Goal: Information Seeking & Learning: Understand process/instructions

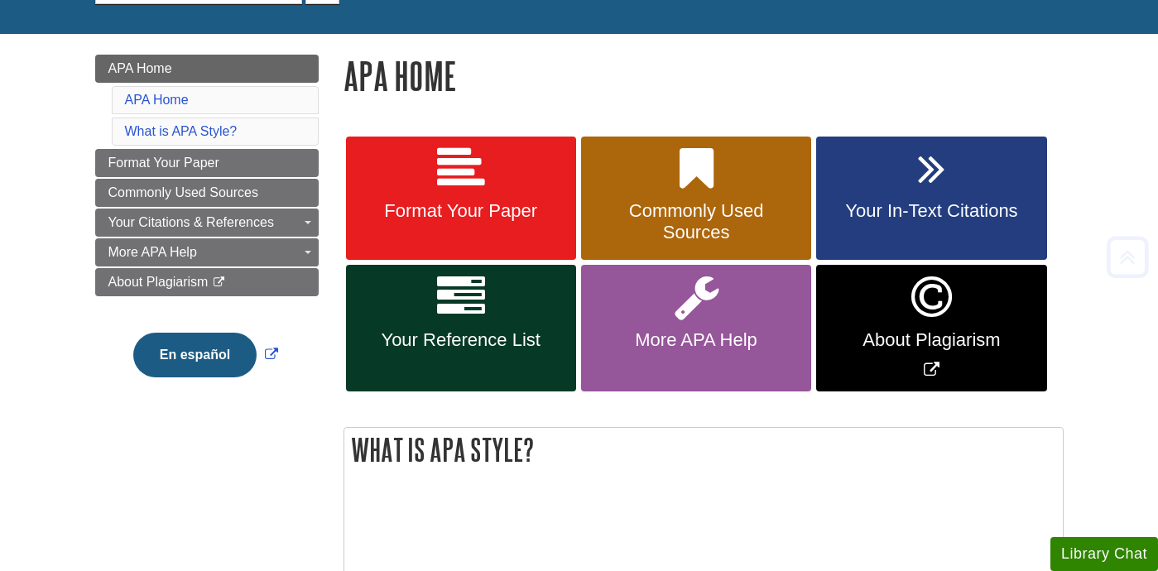
scroll to position [194, 0]
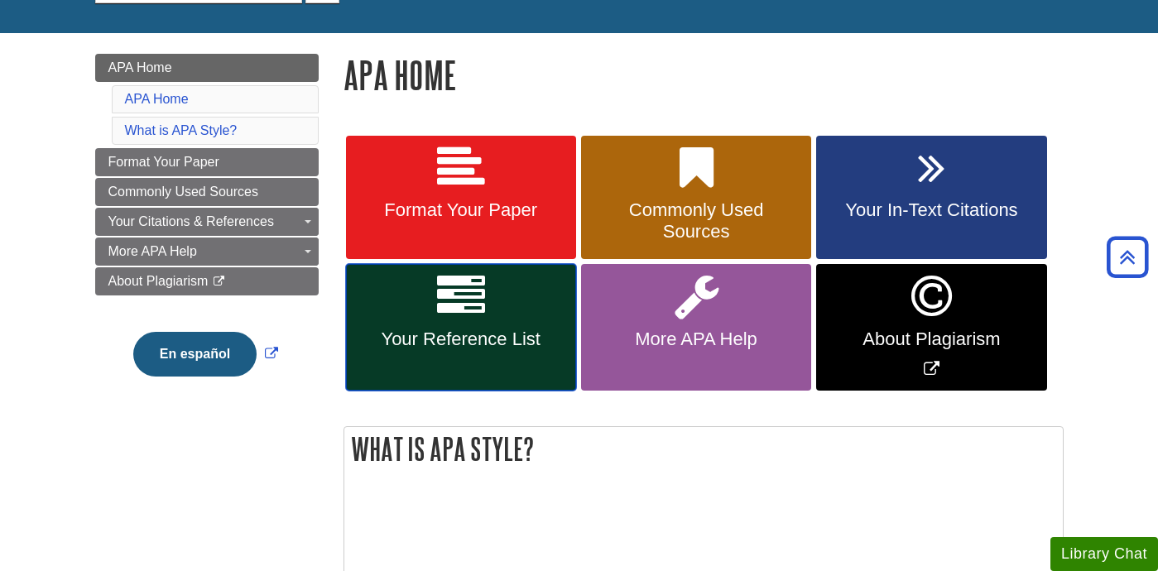
click at [493, 358] on link "Your Reference List" at bounding box center [461, 327] width 230 height 127
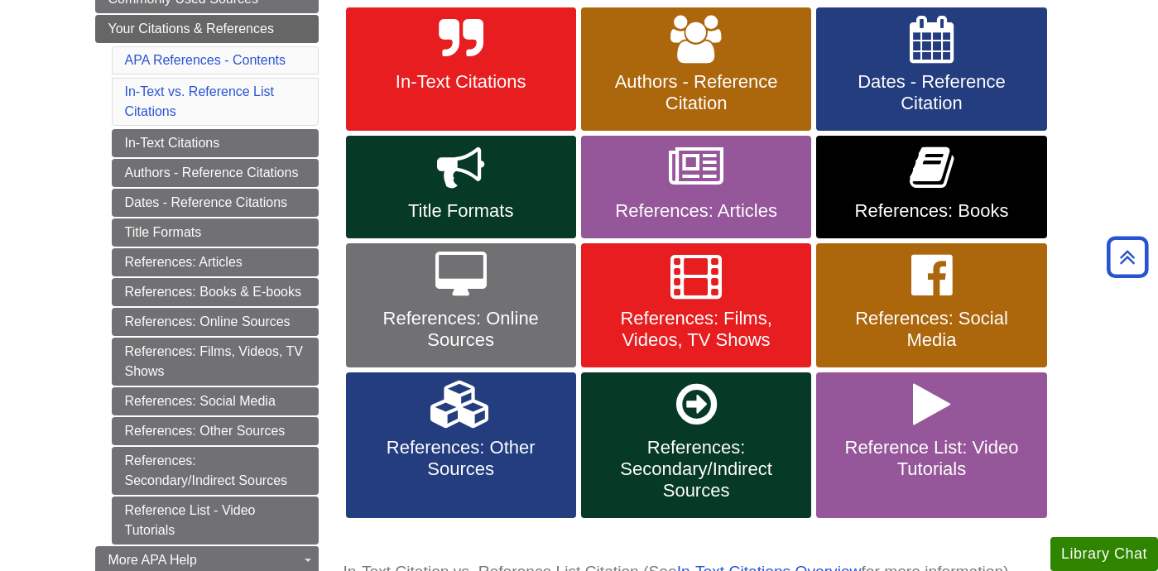
scroll to position [312, 0]
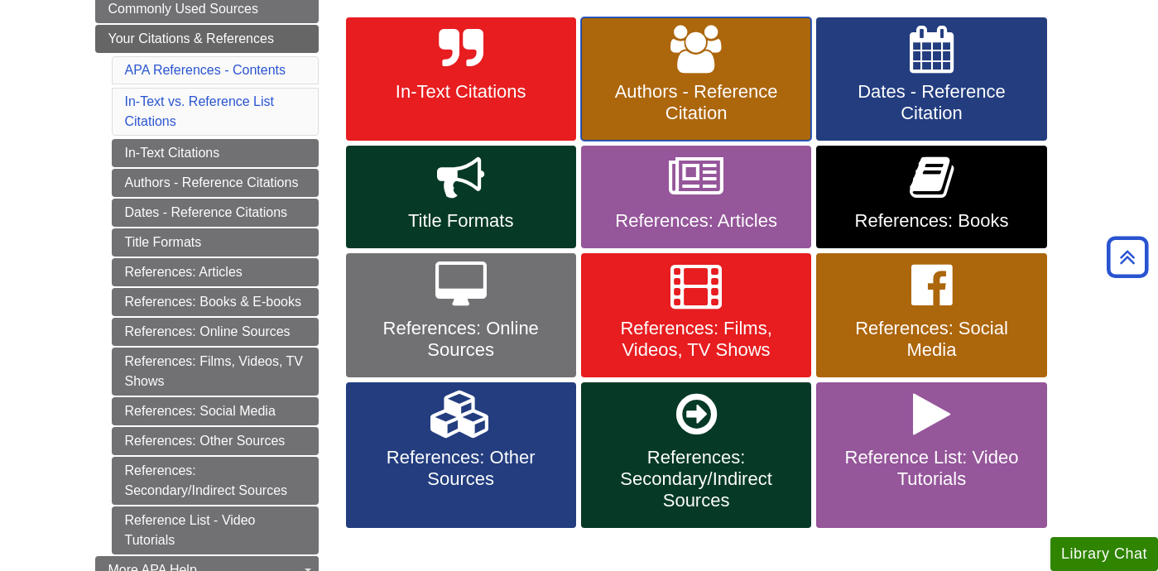
click at [726, 59] on link "Authors - Reference Citation" at bounding box center [696, 79] width 230 height 124
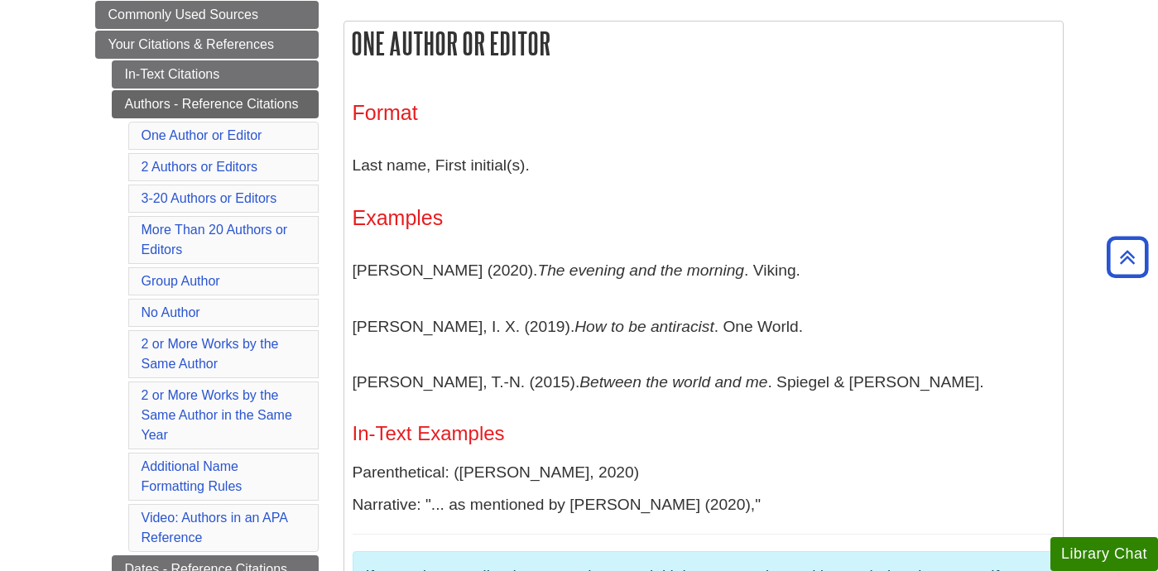
scroll to position [175, 0]
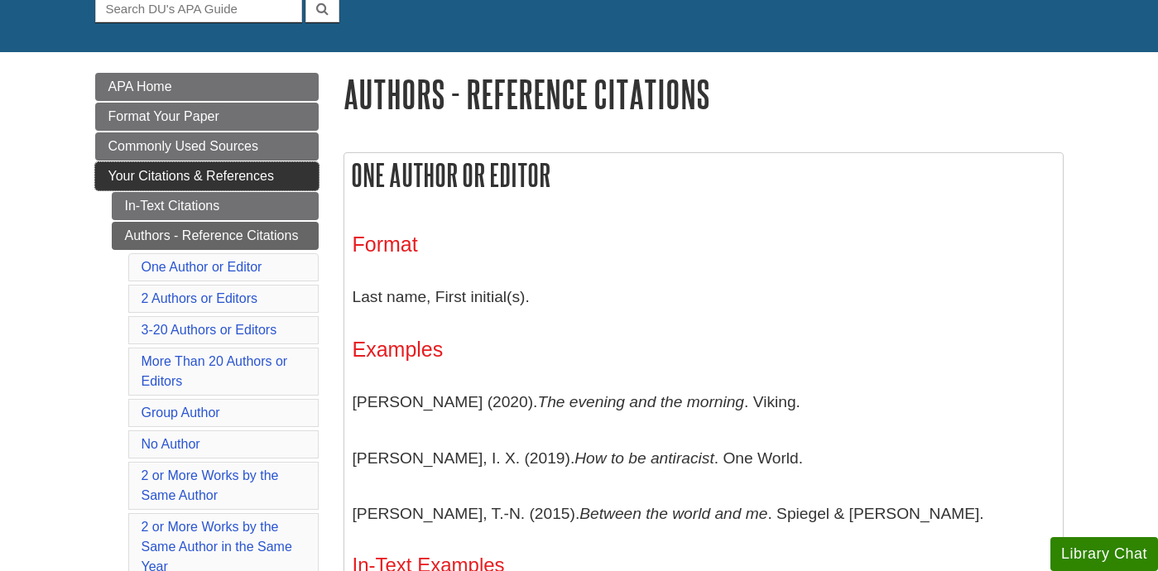
click at [244, 180] on span "Your Citations & References" at bounding box center [190, 176] width 165 height 14
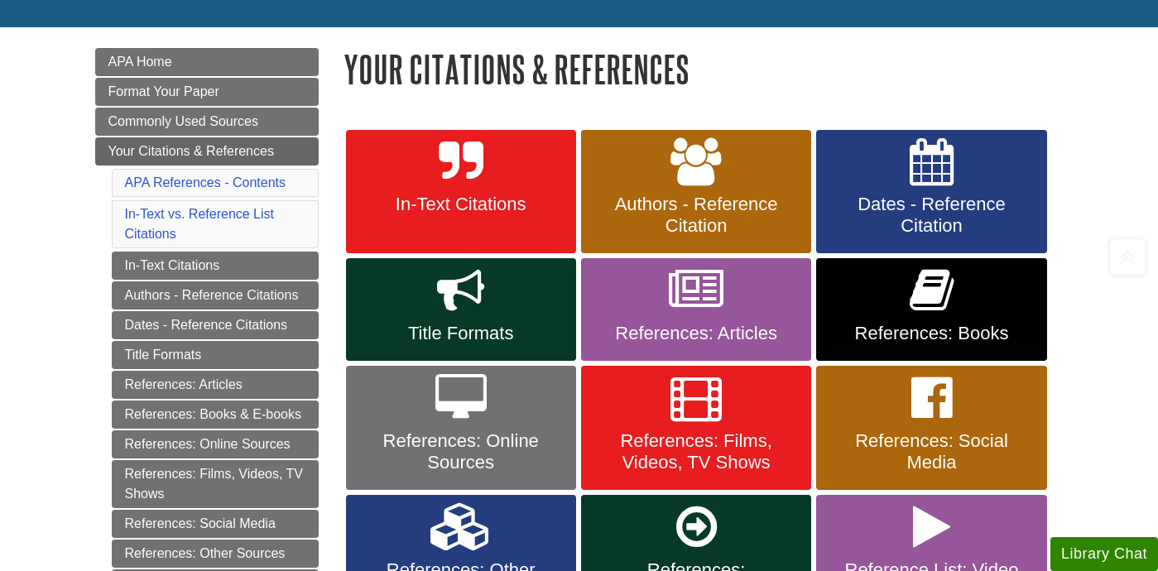
scroll to position [201, 0]
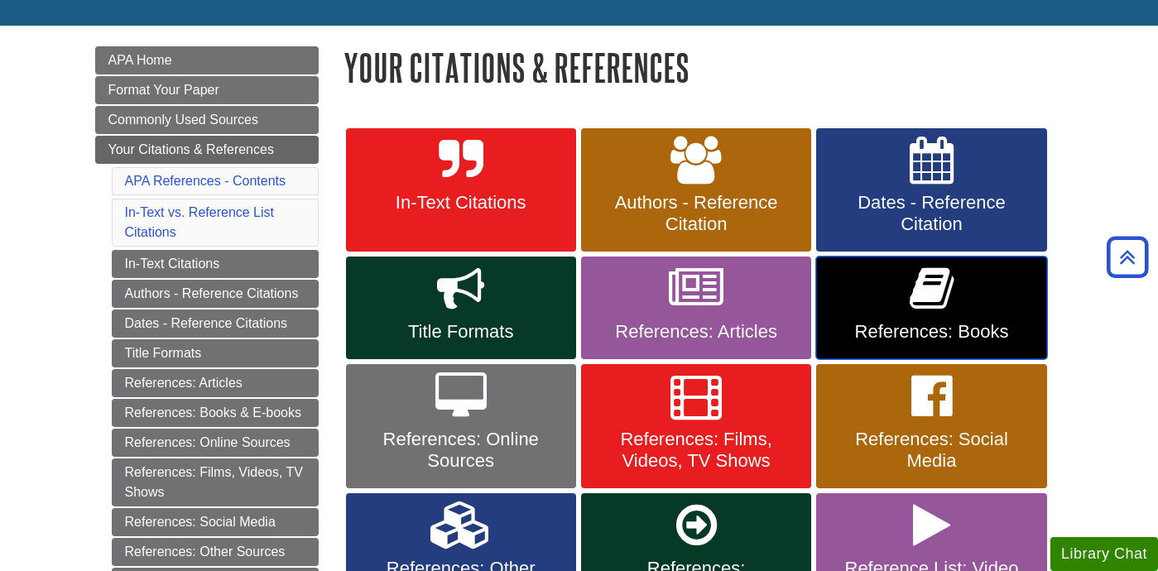
click at [974, 297] on link "References: Books" at bounding box center [931, 308] width 230 height 103
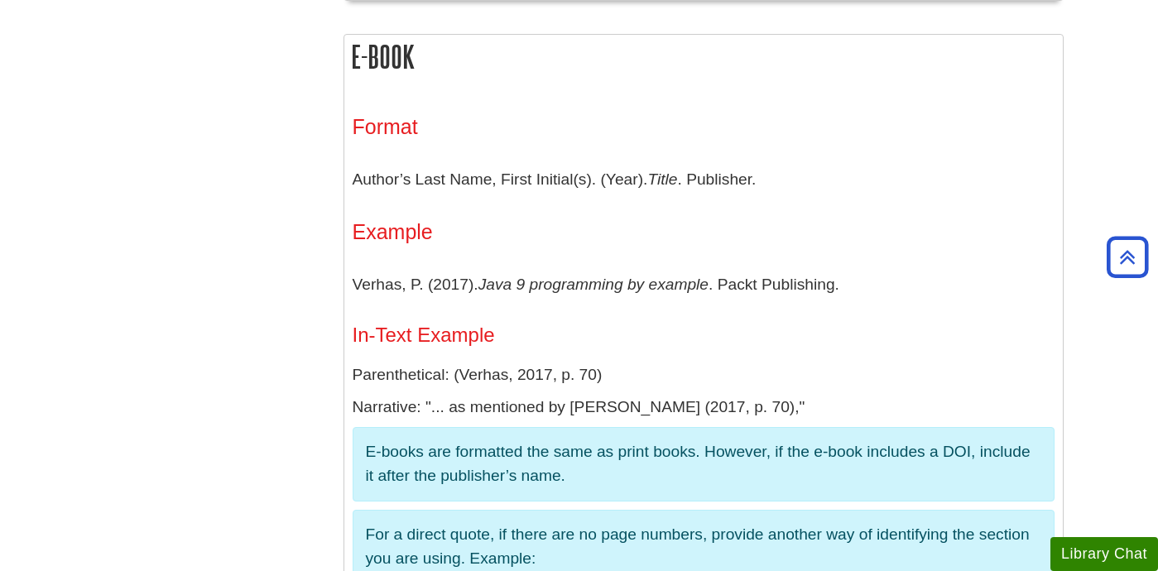
scroll to position [2684, 0]
